Goal: Task Accomplishment & Management: Manage account settings

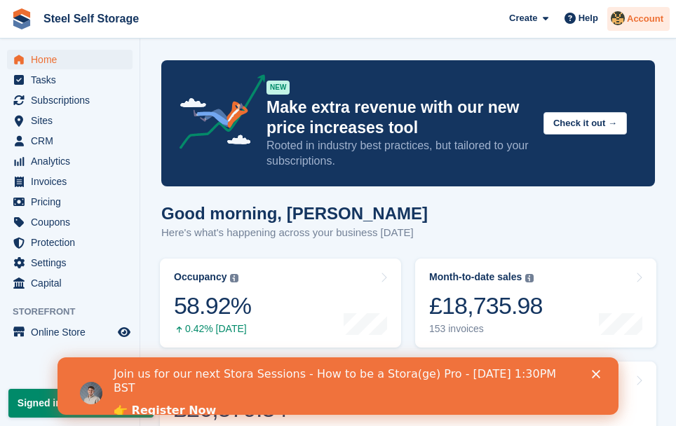
click at [646, 15] on span "Account" at bounding box center [645, 19] width 36 height 14
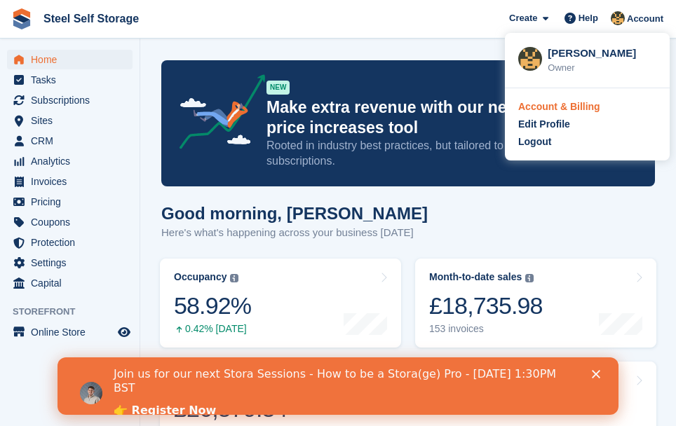
click at [580, 104] on div "Account & Billing" at bounding box center [559, 107] width 82 height 15
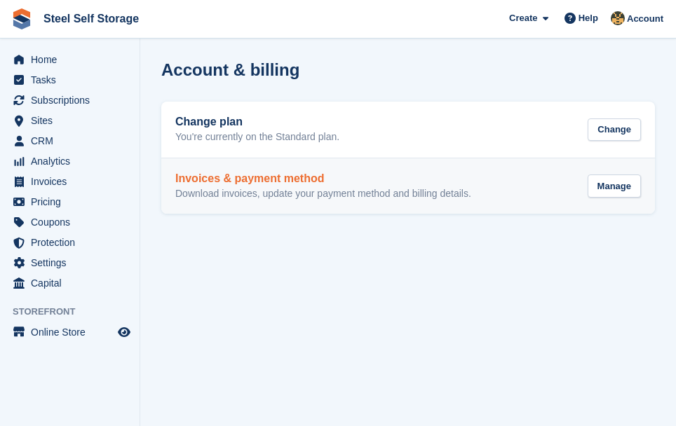
click at [212, 180] on h2 "Invoices & payment method" at bounding box center [323, 178] width 296 height 13
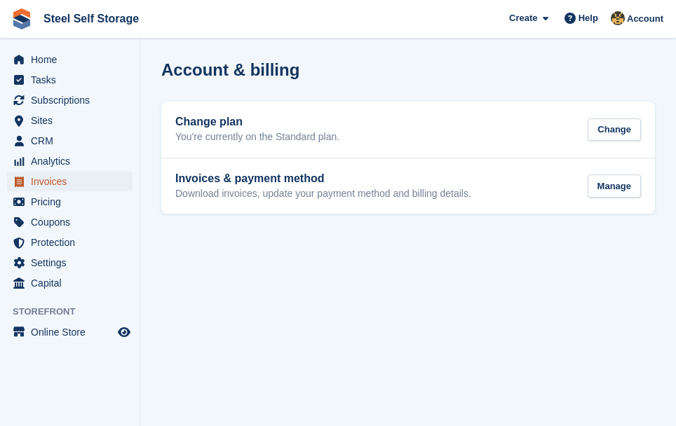
click at [39, 182] on span "Invoices" at bounding box center [73, 182] width 84 height 20
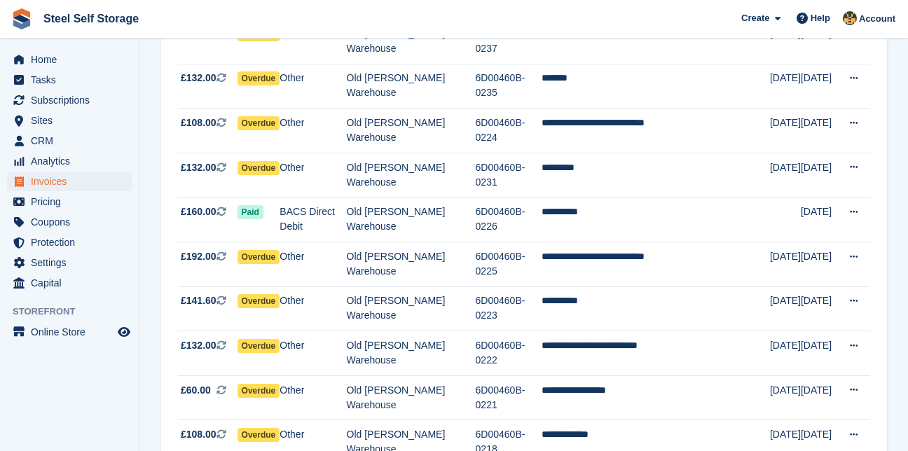
scroll to position [1037, 0]
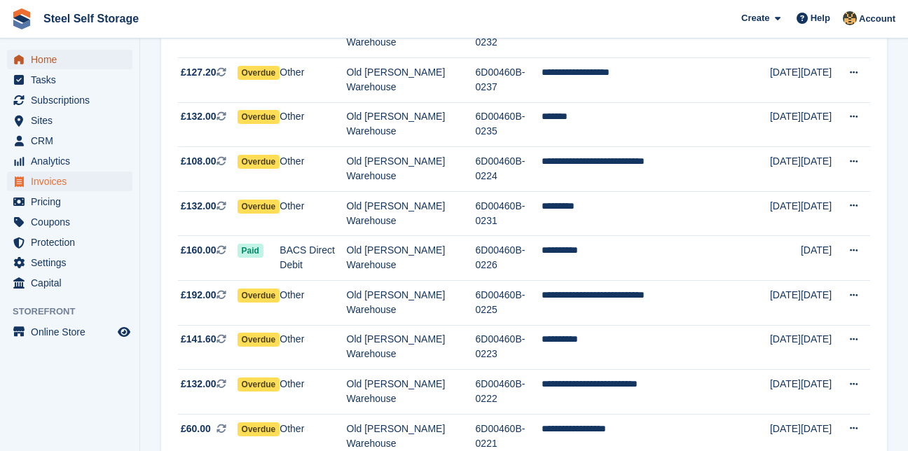
click at [47, 56] on span "Home" at bounding box center [73, 60] width 84 height 20
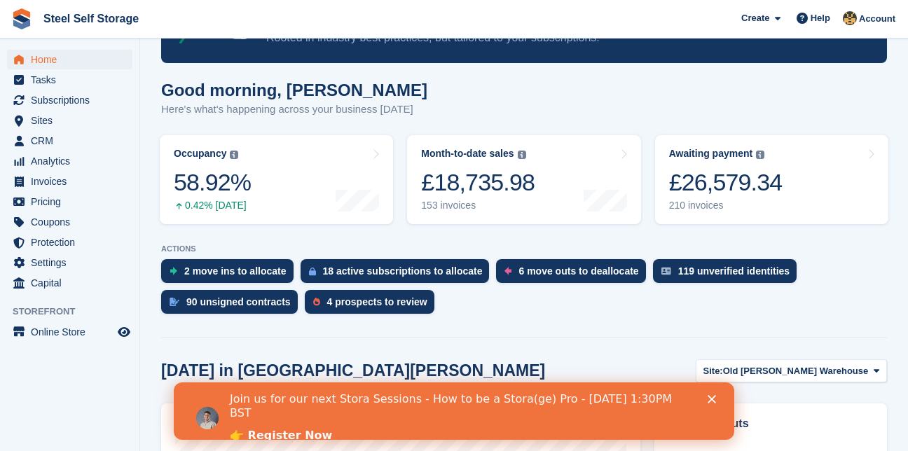
scroll to position [78, 0]
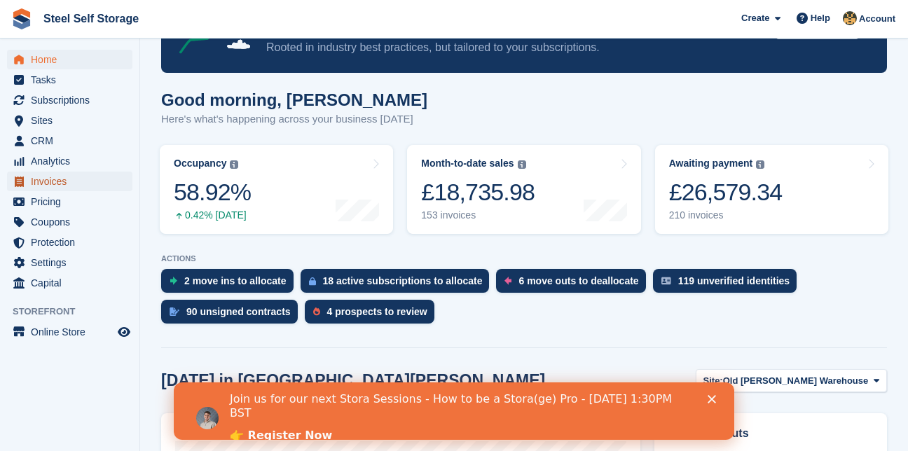
click at [48, 184] on span "Invoices" at bounding box center [73, 182] width 84 height 20
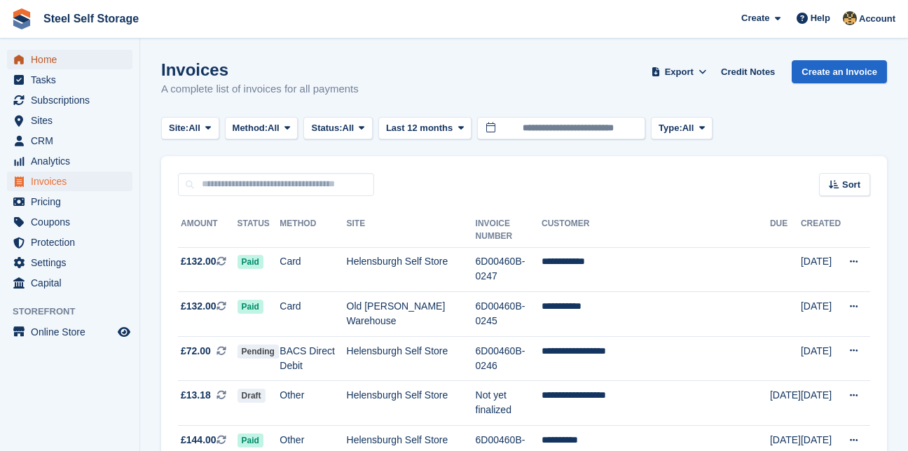
click at [40, 58] on span "Home" at bounding box center [73, 60] width 84 height 20
